Goal: Check status

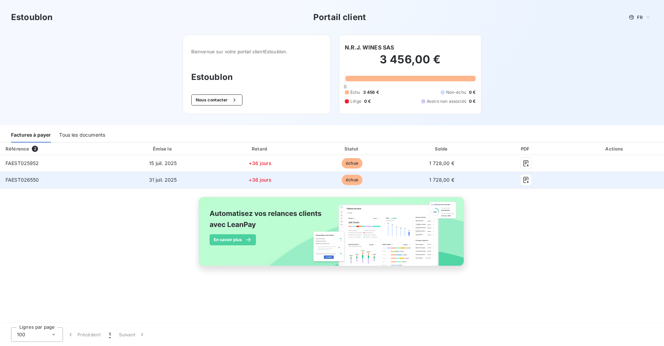
click at [24, 180] on span "FAEST026550" at bounding box center [23, 180] width 34 height 6
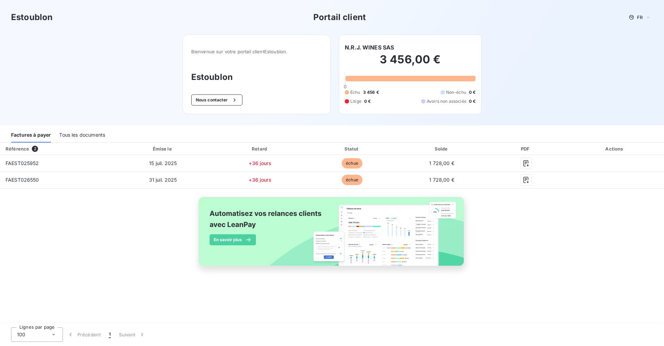
click at [101, 212] on div "Référence 2 Émise le Retard Statut Solde PDF Actions FAEST025952 [DATE] +36 jou…" at bounding box center [332, 211] width 664 height 139
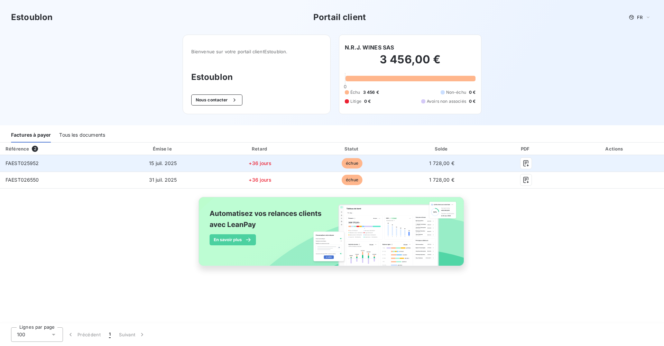
click at [177, 163] on span "15 juil. 2025" at bounding box center [163, 163] width 28 height 6
click at [362, 160] on span "échue" at bounding box center [352, 163] width 21 height 10
click at [473, 166] on td "1 728,00 €" at bounding box center [441, 163] width 89 height 17
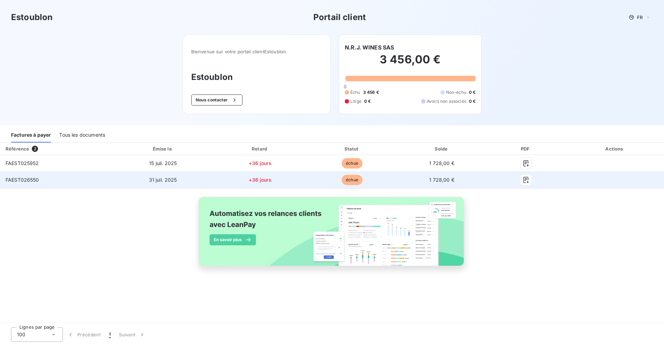
click at [465, 178] on td "1 728,00 €" at bounding box center [441, 180] width 89 height 17
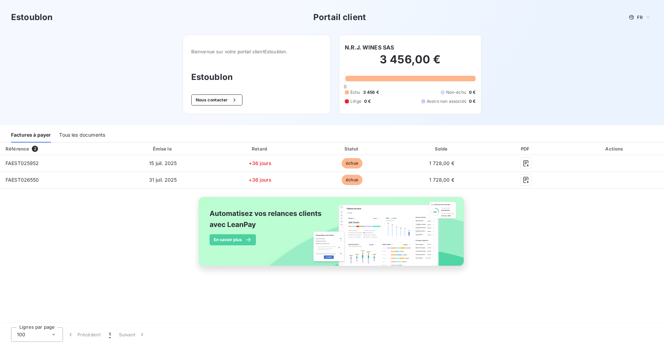
click at [386, 59] on h2 "3 456,00 €" at bounding box center [410, 63] width 131 height 21
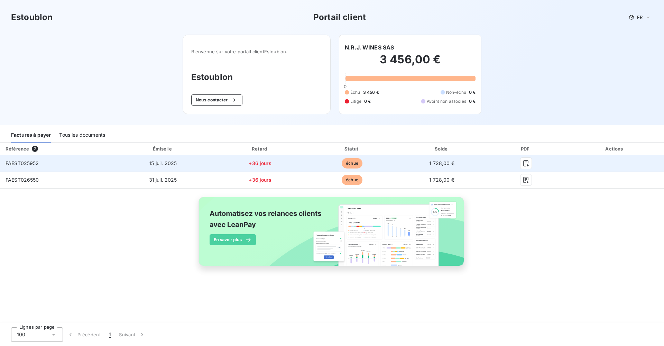
click at [80, 171] on td "FAEST025952" at bounding box center [56, 163] width 112 height 17
click at [27, 163] on span "FAEST025952" at bounding box center [23, 163] width 34 height 6
click at [47, 170] on td "FAEST025952" at bounding box center [56, 163] width 112 height 17
click at [56, 162] on td "FAEST025952" at bounding box center [56, 163] width 112 height 17
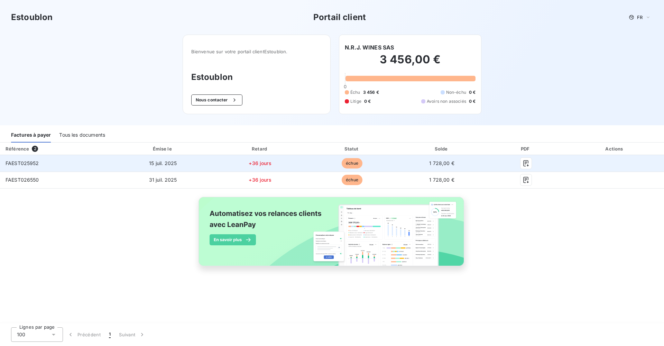
click at [214, 167] on td "15 juil. 2025" at bounding box center [162, 163] width 101 height 17
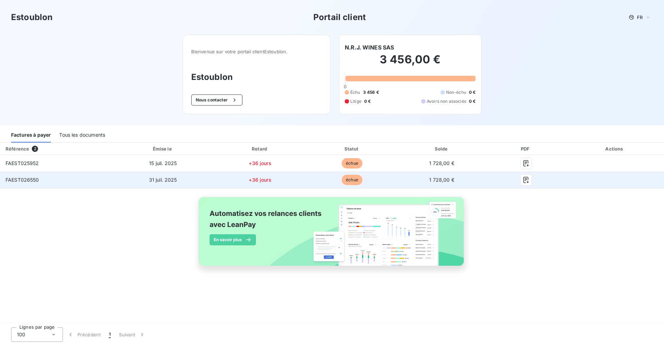
click at [112, 183] on td "FAEST026550" at bounding box center [56, 180] width 112 height 17
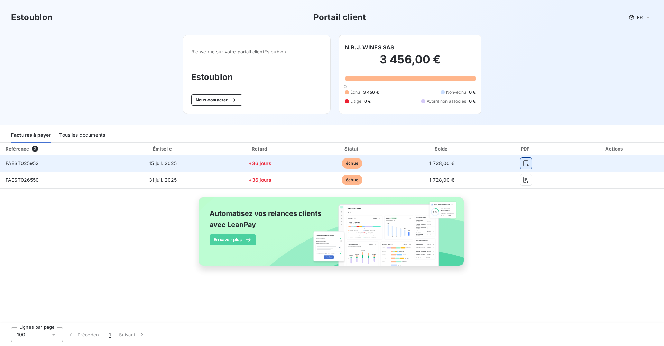
click at [529, 164] on icon "button" at bounding box center [526, 163] width 7 height 7
